Goal: Task Accomplishment & Management: Use online tool/utility

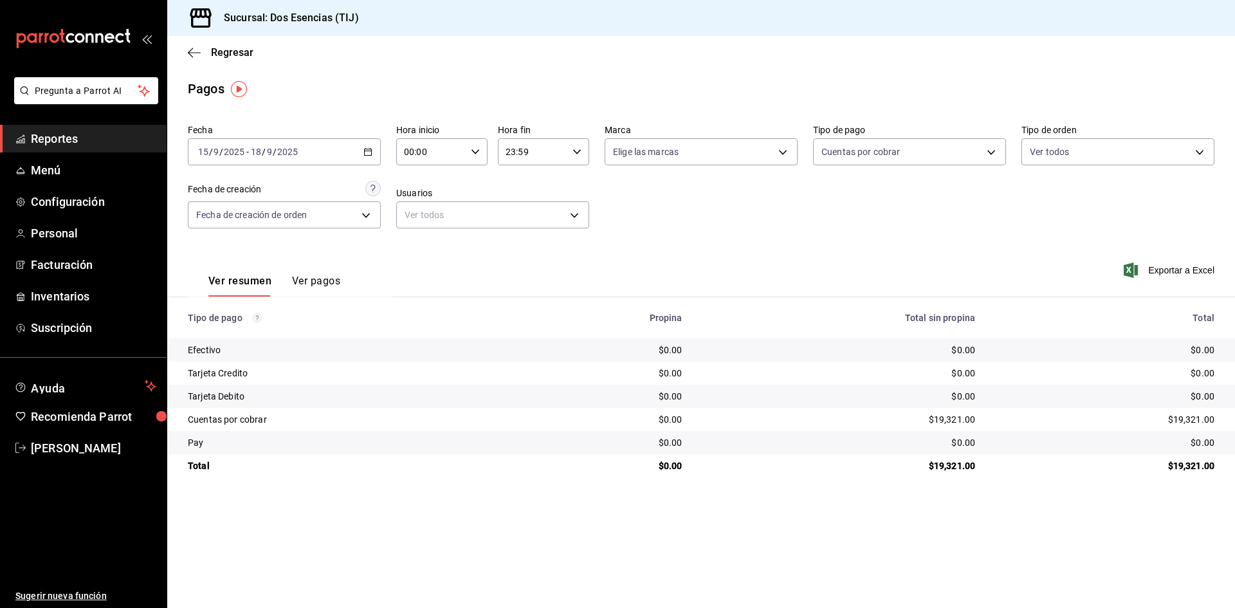
click at [368, 148] on icon "button" at bounding box center [367, 151] width 9 height 9
click at [61, 138] on span "Reportes" at bounding box center [93, 138] width 125 height 17
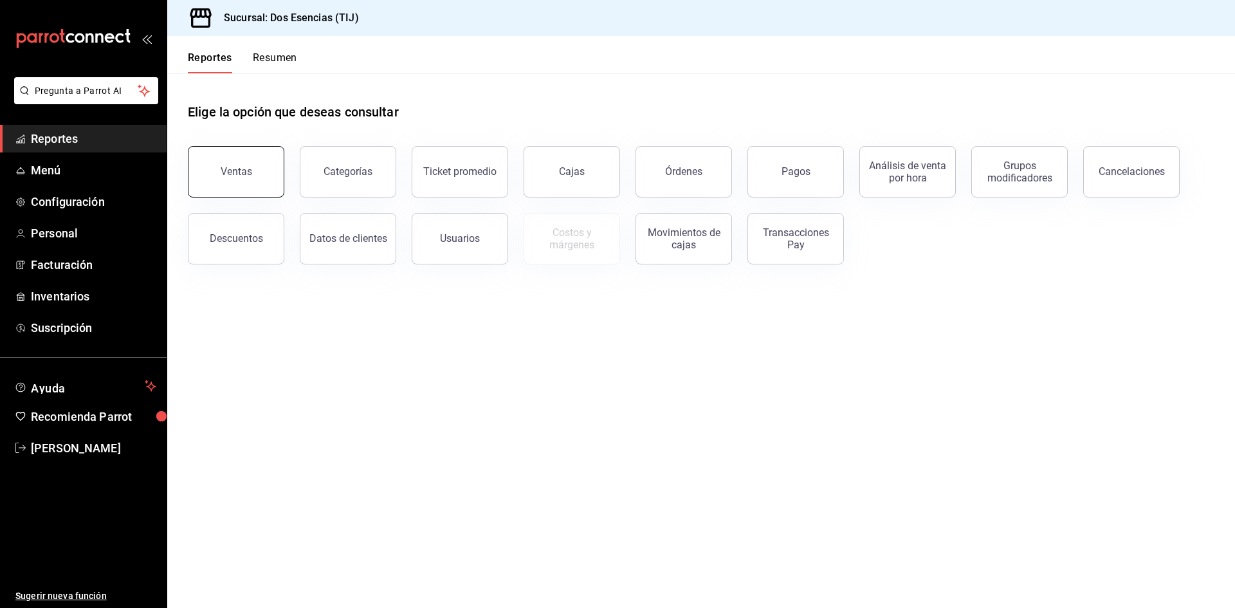
click at [241, 173] on div "Ventas" at bounding box center [237, 171] width 32 height 12
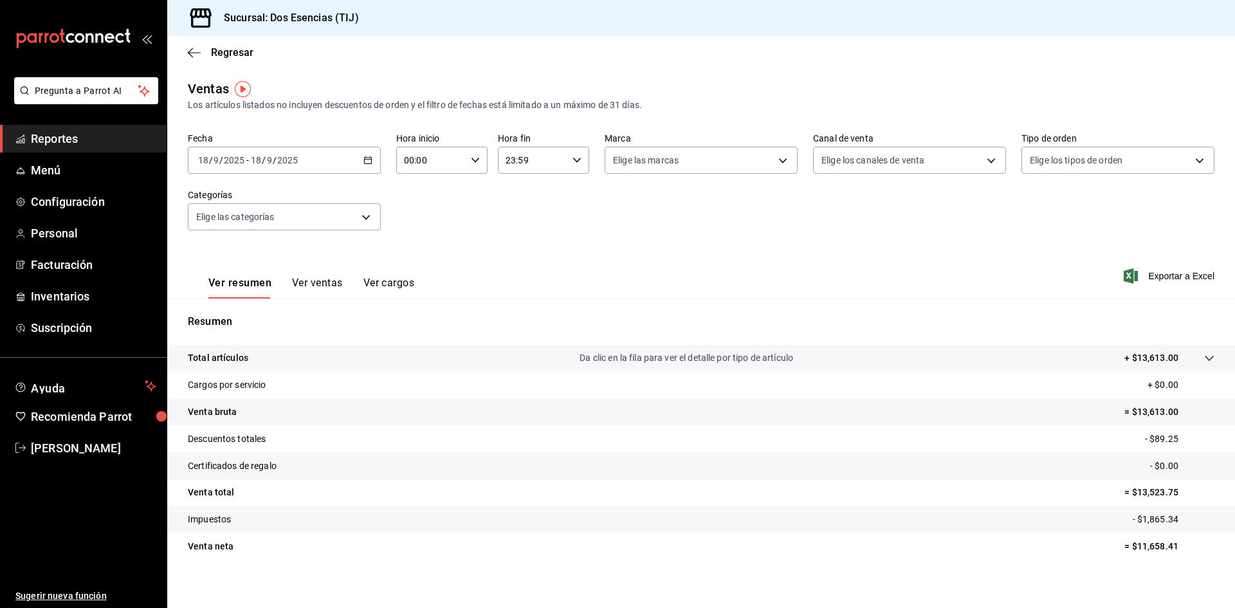
click at [354, 157] on div "[DATE] [DATE] - [DATE] [DATE]" at bounding box center [284, 160] width 193 height 27
click at [229, 316] on span "Rango de fechas" at bounding box center [249, 315] width 100 height 14
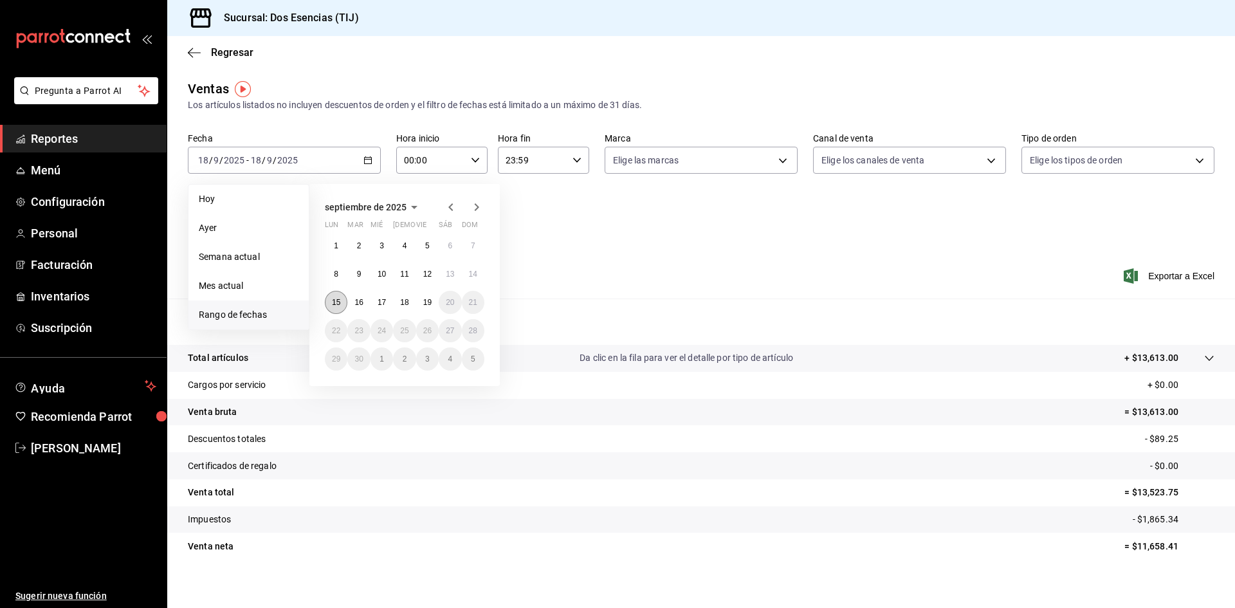
click at [336, 304] on abbr "15" at bounding box center [336, 302] width 8 height 9
click at [432, 305] on abbr "19" at bounding box center [427, 302] width 8 height 9
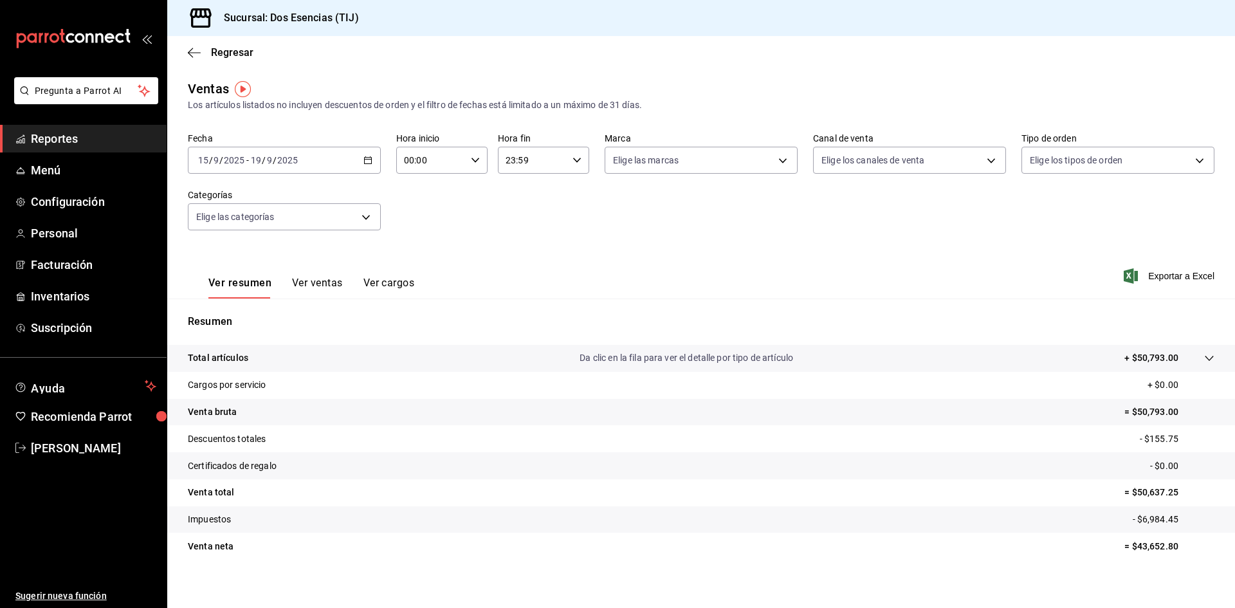
click at [319, 283] on button "Ver ventas" at bounding box center [317, 288] width 51 height 22
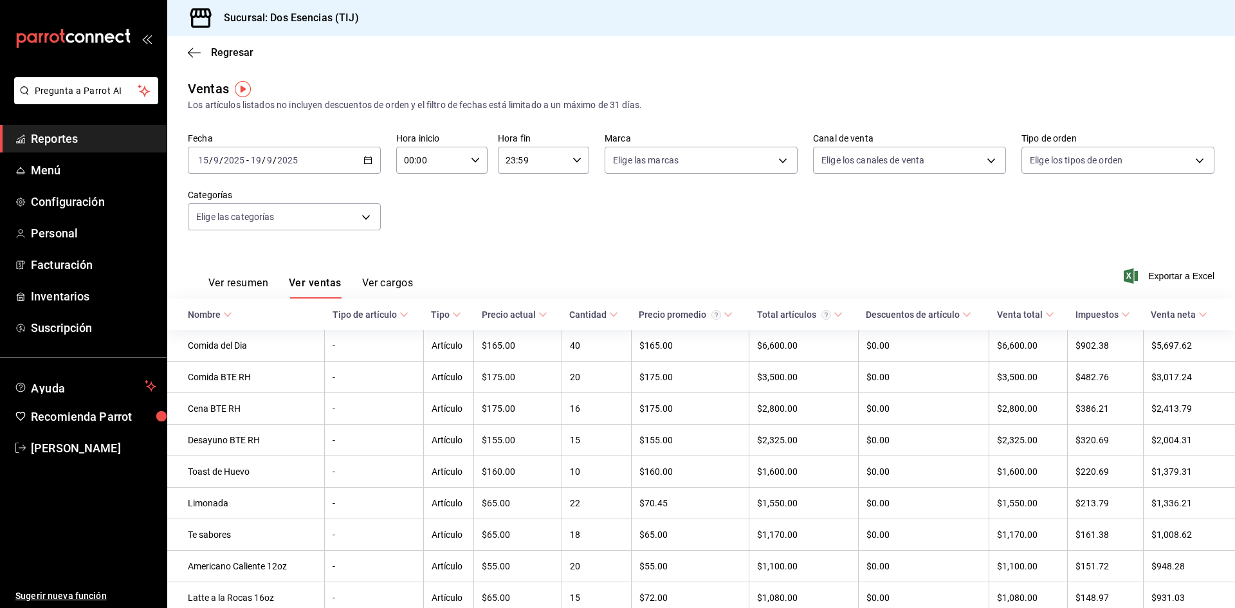
drag, startPoint x: 1172, startPoint y: 280, endPoint x: 1160, endPoint y: 286, distance: 12.7
click at [1165, 283] on span "Exportar a Excel" at bounding box center [1170, 275] width 88 height 15
